Goal: Transaction & Acquisition: Purchase product/service

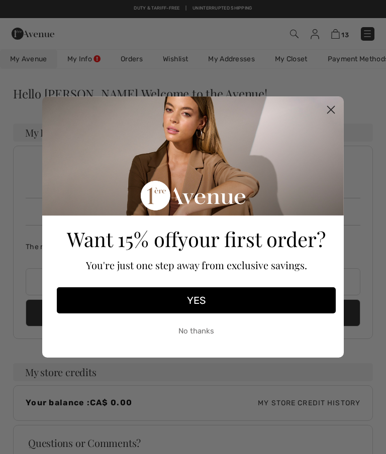
click at [331, 105] on circle "Close dialog" at bounding box center [331, 109] width 17 height 17
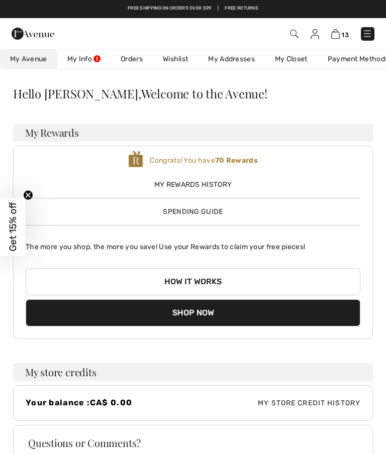
click at [178, 54] on link "Wishlist" at bounding box center [175, 59] width 45 height 19
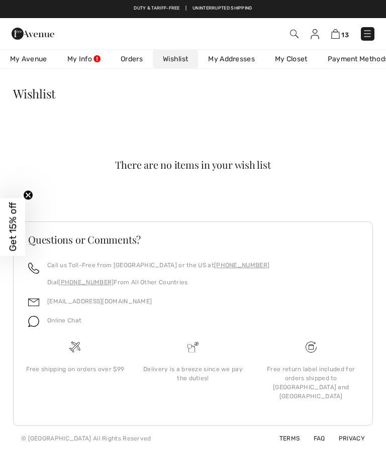
click at [338, 33] on img at bounding box center [335, 34] width 9 height 10
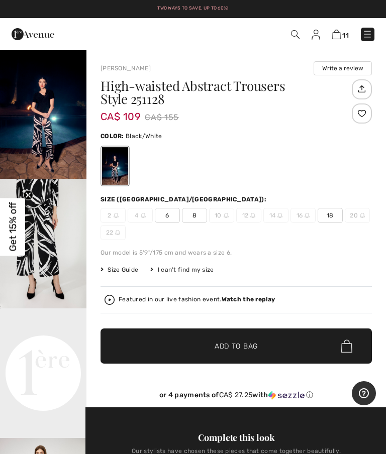
click at [332, 36] on img at bounding box center [336, 35] width 9 height 10
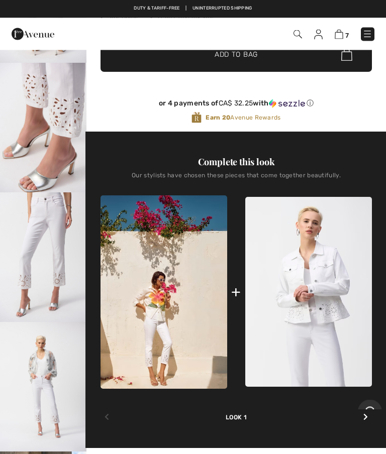
scroll to position [244, 0]
